Goal: Feedback & Contribution: Contribute content

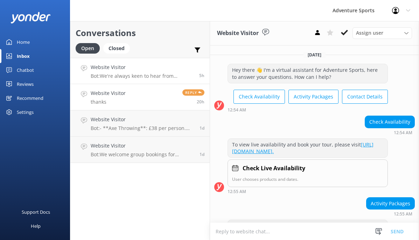
click at [136, 76] on p "Bot: We're always keen to hear from enthusiastic people who’d like to join the …" at bounding box center [142, 76] width 103 height 6
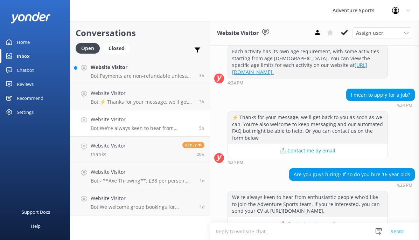
scroll to position [185, 0]
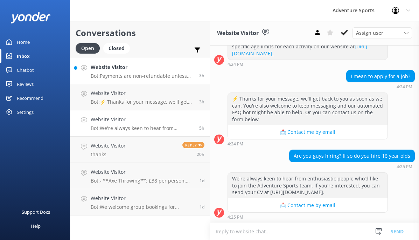
click at [125, 73] on p "Bot: Payments are non-refundable unless you're cancelling at least 14 days befo…" at bounding box center [142, 76] width 103 height 6
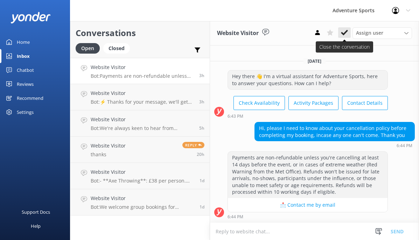
click at [344, 30] on icon at bounding box center [344, 32] width 7 height 7
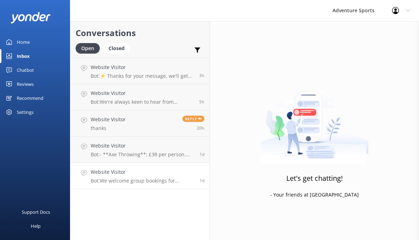
click at [130, 178] on p "Bot: We welcome group bookings for occasions like stag dos and can help tailor …" at bounding box center [143, 181] width 104 height 6
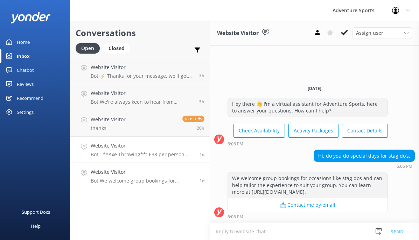
click at [132, 155] on p "Bot: - **Axe Throwing**: £38 per person. For 8 adults, it would be £304. - **Cl…" at bounding box center [143, 154] width 104 height 6
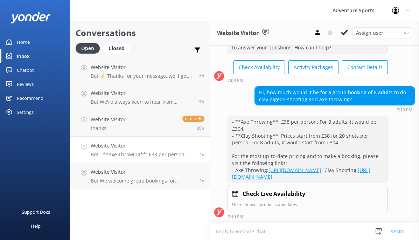
scroll to position [31, 0]
click at [344, 34] on use at bounding box center [344, 33] width 7 height 6
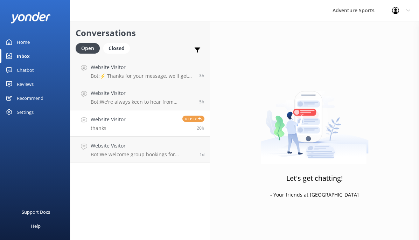
click at [133, 132] on link "Website Visitor thanks Reply 20h" at bounding box center [139, 123] width 139 height 26
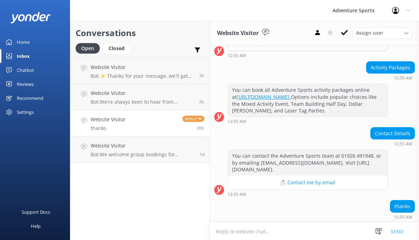
scroll to position [150, 0]
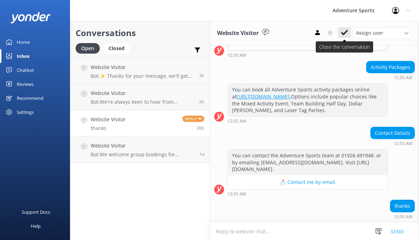
click at [345, 33] on use at bounding box center [344, 33] width 7 height 6
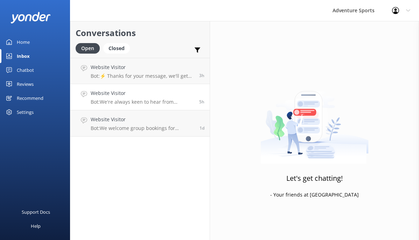
click at [141, 106] on link "Website Visitor Bot: We're always keen to hear from enthusiastic people who’d l…" at bounding box center [139, 97] width 139 height 26
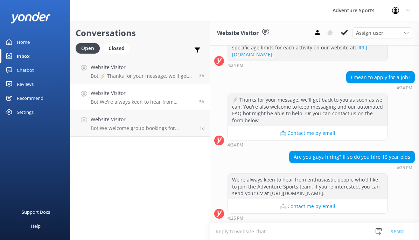
scroll to position [185, 0]
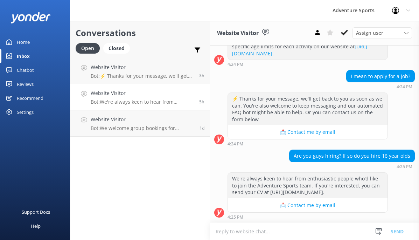
click at [27, 71] on div "Chatbot" at bounding box center [25, 70] width 17 height 14
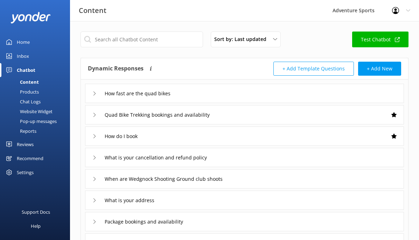
click at [25, 42] on div "Home" at bounding box center [23, 42] width 13 height 14
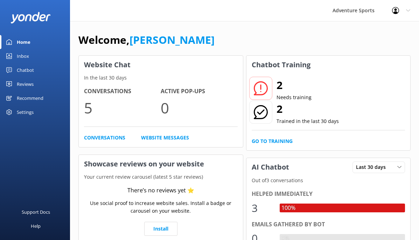
click at [268, 88] on div at bounding box center [260, 88] width 23 height 23
click at [263, 89] on icon at bounding box center [261, 88] width 14 height 14
click at [283, 137] on link "Go to Training" at bounding box center [272, 141] width 41 height 8
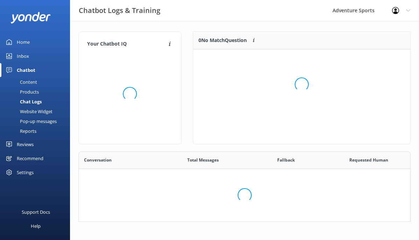
scroll to position [223, 332]
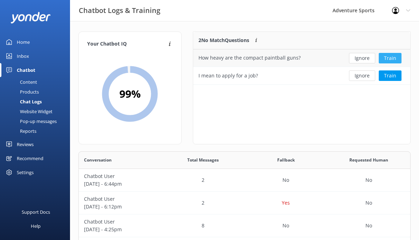
click at [394, 55] on button "Train" at bounding box center [390, 58] width 23 height 11
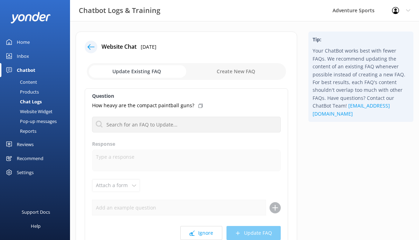
click at [246, 68] on input "checkbox" at bounding box center [186, 71] width 199 height 17
checkbox input "true"
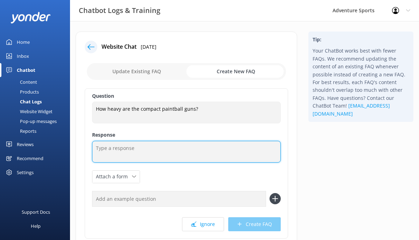
click at [146, 156] on textarea at bounding box center [186, 152] width 189 height 22
paste textarea "Our compact paintball guns are built from lightweight materials, making them ea…"
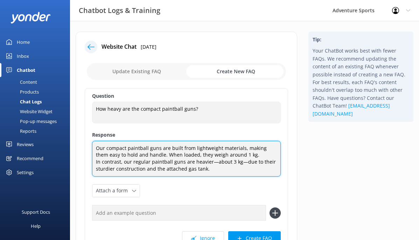
click at [213, 161] on textarea "Our compact paintball guns are built from lightweight materials, making them ea…" at bounding box center [186, 159] width 189 height 36
click at [206, 161] on textarea "Our compact paintball guns are built from lightweight materials, making them ea…" at bounding box center [186, 159] width 189 height 36
click at [242, 162] on textarea "Our compact paintball guns are built from lightweight materials, making them ea…" at bounding box center [186, 159] width 189 height 36
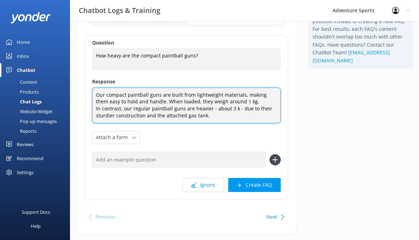
scroll to position [55, 0]
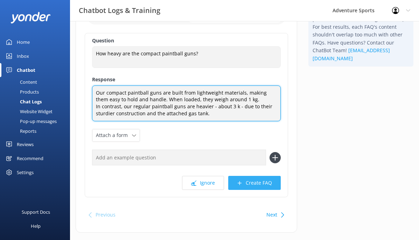
type textarea "Our compact paintball guns are built from lightweight materials, making them ea…"
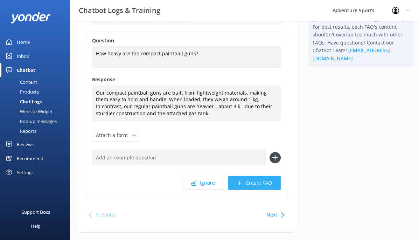
click at [260, 181] on button "Create FAQ" at bounding box center [254, 183] width 53 height 14
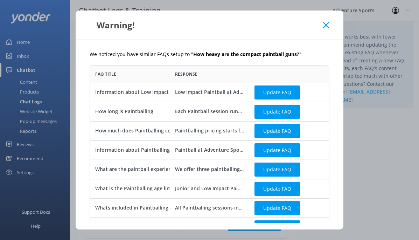
scroll to position [0, 0]
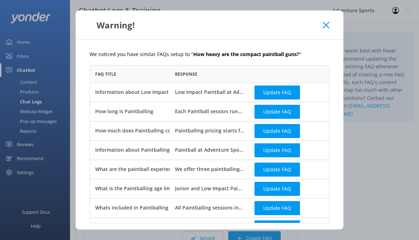
click at [326, 24] on icon at bounding box center [326, 25] width 7 height 7
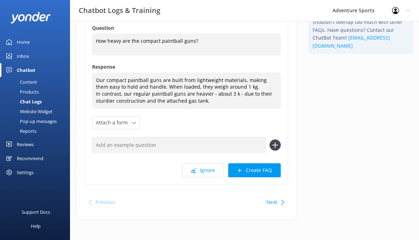
scroll to position [69, 0]
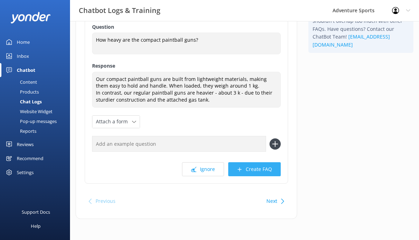
click at [259, 169] on button "Create FAQ" at bounding box center [254, 169] width 53 height 14
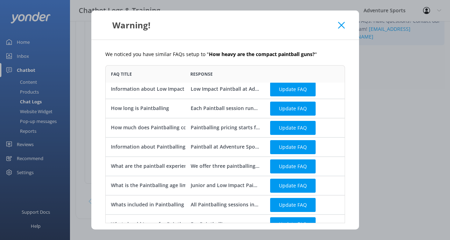
scroll to position [0, 0]
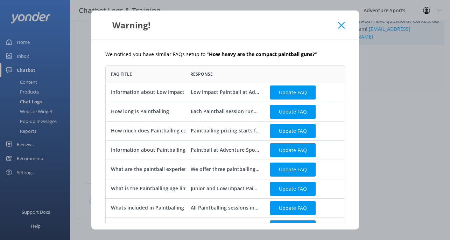
click at [342, 27] on icon at bounding box center [341, 25] width 7 height 7
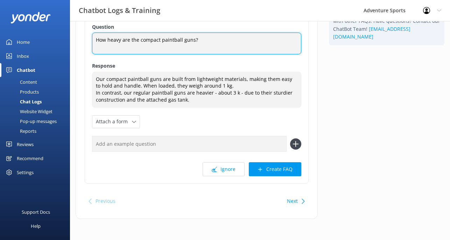
drag, startPoint x: 196, startPoint y: 39, endPoint x: 127, endPoint y: 38, distance: 69.4
click at [127, 38] on textarea "How heavy are the compact paintball guns?" at bounding box center [196, 44] width 209 height 22
click at [181, 39] on textarea "How heavy are the compact paintball guns?" at bounding box center [196, 44] width 209 height 22
drag, startPoint x: 202, startPoint y: 40, endPoint x: 90, endPoint y: 39, distance: 112.4
click at [90, 39] on div "Question How heavy are the compact paintball guns? How heavy are the compact pa…" at bounding box center [197, 101] width 224 height 164
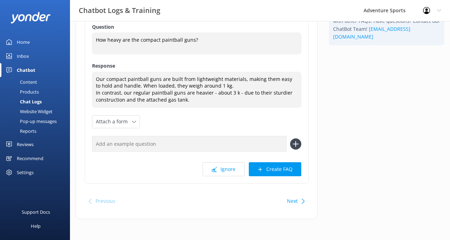
click at [125, 146] on input "text" at bounding box center [189, 144] width 195 height 16
paste input "How heavy are the compact paintball guns?"
drag, startPoint x: 160, startPoint y: 144, endPoint x: 133, endPoint y: 142, distance: 27.4
click at [132, 142] on input "How heavy are the compact paintball guns?" at bounding box center [189, 144] width 195 height 16
type input "How heavy are paintball guns?"
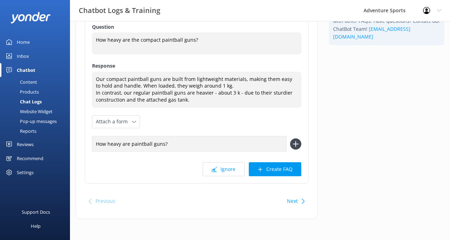
click at [295, 144] on use at bounding box center [296, 144] width 6 height 6
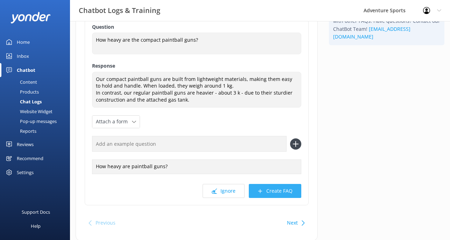
click at [277, 194] on button "Create FAQ" at bounding box center [275, 191] width 53 height 14
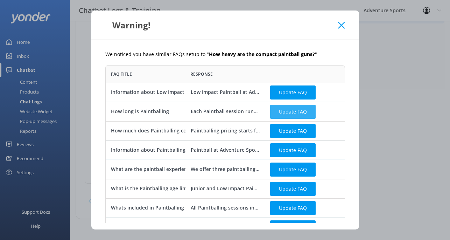
scroll to position [14, 0]
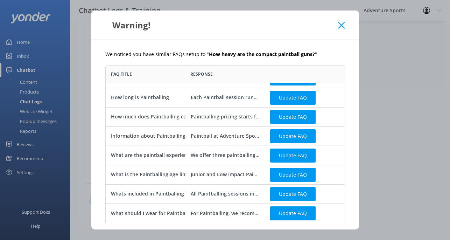
click at [342, 27] on icon at bounding box center [341, 25] width 7 height 7
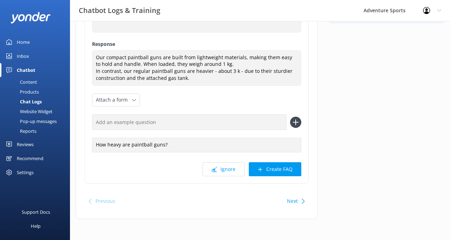
click at [296, 199] on button "Next" at bounding box center [292, 201] width 11 height 14
checkbox input "false"
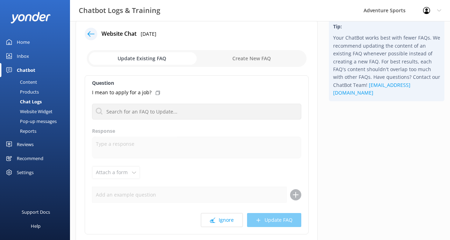
scroll to position [17, 0]
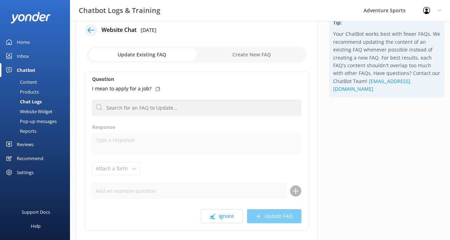
click at [145, 57] on input "checkbox" at bounding box center [197, 54] width 220 height 17
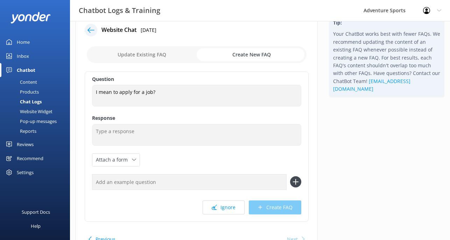
click at [146, 54] on input "checkbox" at bounding box center [197, 54] width 220 height 17
checkbox input "false"
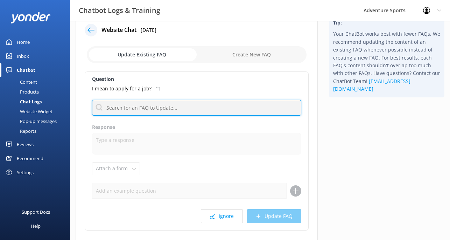
click at [168, 110] on input "text" at bounding box center [196, 108] width 209 height 16
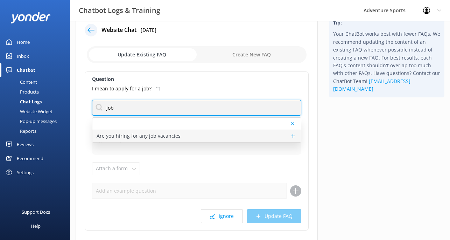
type input "job"
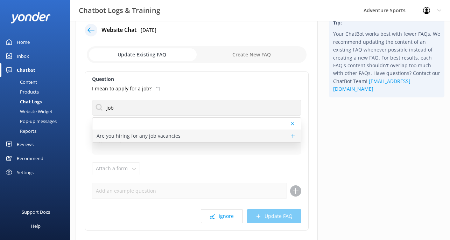
click at [174, 136] on p "Are you hiring for any job vacancies" at bounding box center [139, 136] width 84 height 8
type textarea "We're always keen to hear from enthusiastic people who’d like to join the Adven…"
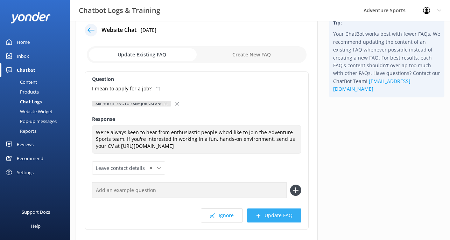
click at [280, 208] on button "Update FAQ" at bounding box center [274, 215] width 54 height 14
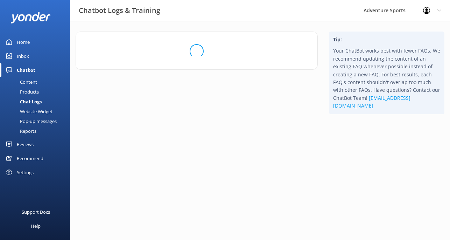
scroll to position [0, 0]
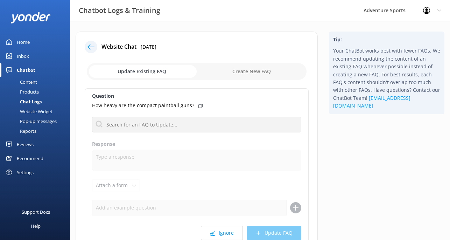
click at [91, 48] on icon at bounding box center [91, 46] width 7 height 7
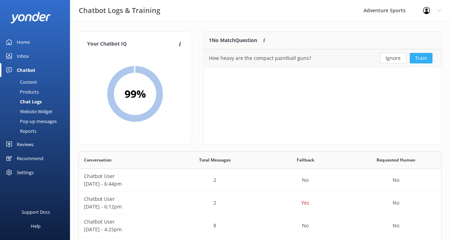
click at [419, 56] on button "Train" at bounding box center [421, 58] width 23 height 11
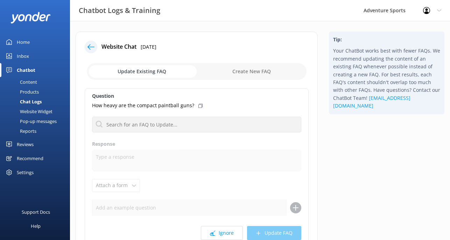
click at [245, 72] on input "checkbox" at bounding box center [197, 71] width 220 height 17
checkbox input "true"
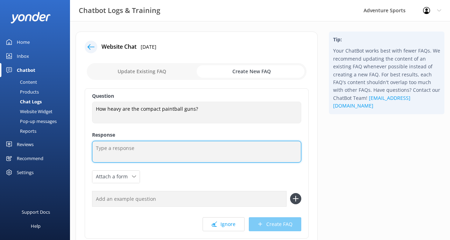
click at [123, 152] on textarea at bounding box center [196, 152] width 209 height 22
paste textarea "How heavy are the compact paintball guns?"
type textarea "How heavy are the compact paintball guns?"
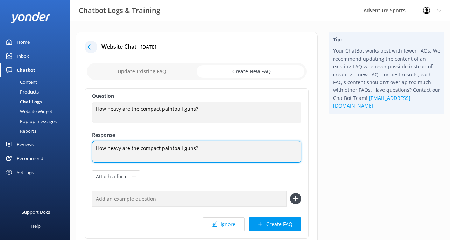
drag, startPoint x: 195, startPoint y: 149, endPoint x: 89, endPoint y: 147, distance: 106.8
click at [89, 147] on div "Question How heavy are the compact paintball guns? How heavy are the compact pa…" at bounding box center [197, 163] width 224 height 150
click at [106, 155] on textarea at bounding box center [196, 152] width 209 height 22
paste textarea "Our compact paintball guns are built from lightweight materials, making them ea…"
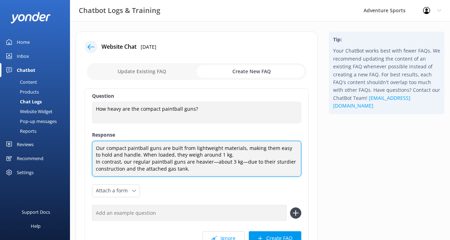
click at [214, 163] on textarea "Our compact paintball guns are built from lightweight materials, making them ea…" at bounding box center [196, 159] width 209 height 36
click at [242, 161] on textarea "Our compact paintball guns are built from lightweight materials, making them ea…" at bounding box center [196, 159] width 209 height 36
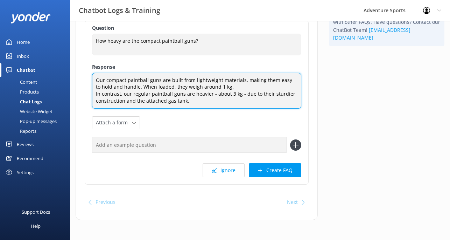
scroll to position [68, 0]
type textarea "Our compact paintball guns are built from lightweight materials, making them ea…"
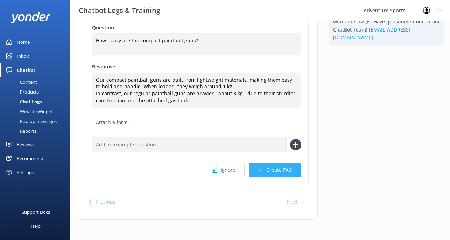
click at [280, 170] on button "Create FAQ" at bounding box center [275, 170] width 53 height 14
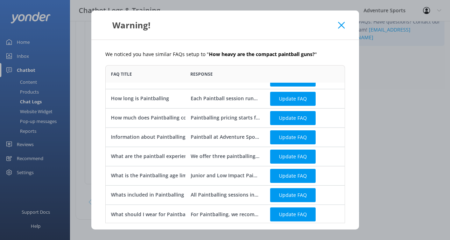
scroll to position [14, 0]
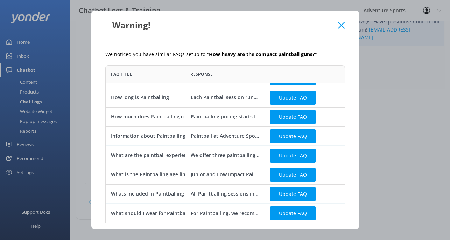
click at [105, 58] on div "We noticed you have similar FAQs setup to " How heavy are the compact paintball…" at bounding box center [225, 134] width 268 height 189
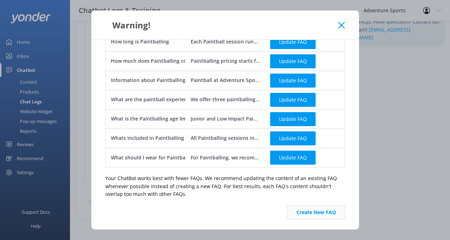
click at [316, 208] on button "Create New FAQ" at bounding box center [317, 212] width 58 height 14
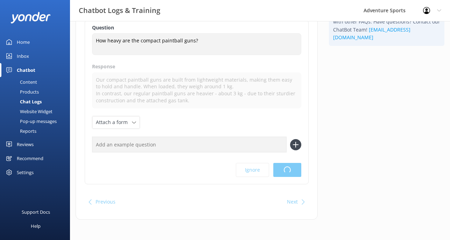
scroll to position [0, 0]
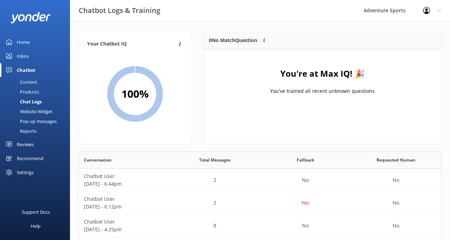
click at [26, 41] on div "Home" at bounding box center [23, 42] width 13 height 14
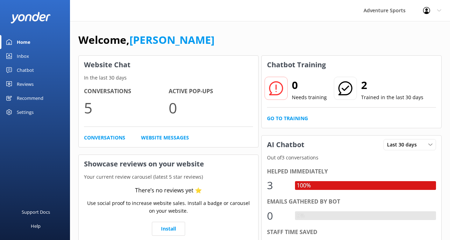
click at [23, 99] on div "Recommend" at bounding box center [30, 98] width 27 height 14
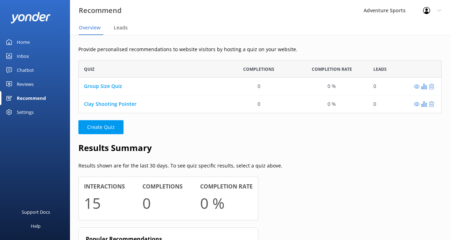
click at [11, 38] on link "Home" at bounding box center [35, 42] width 70 height 14
